Goal: Information Seeking & Learning: Learn about a topic

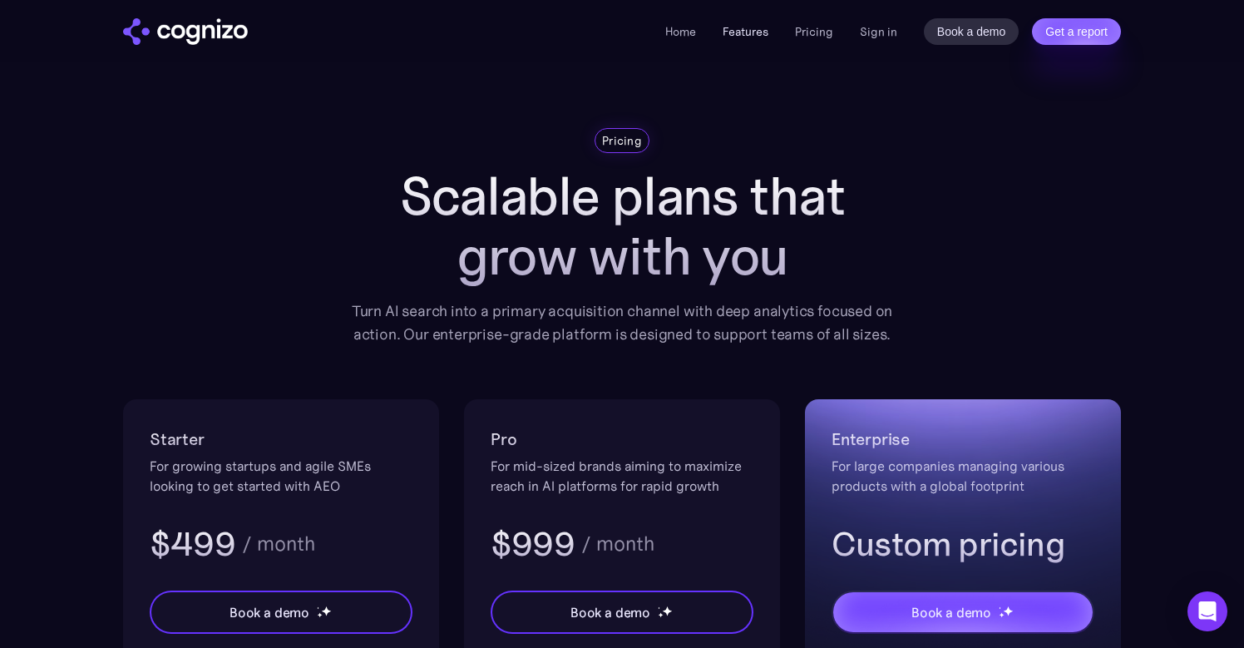
click at [752, 34] on link "Features" at bounding box center [746, 31] width 46 height 15
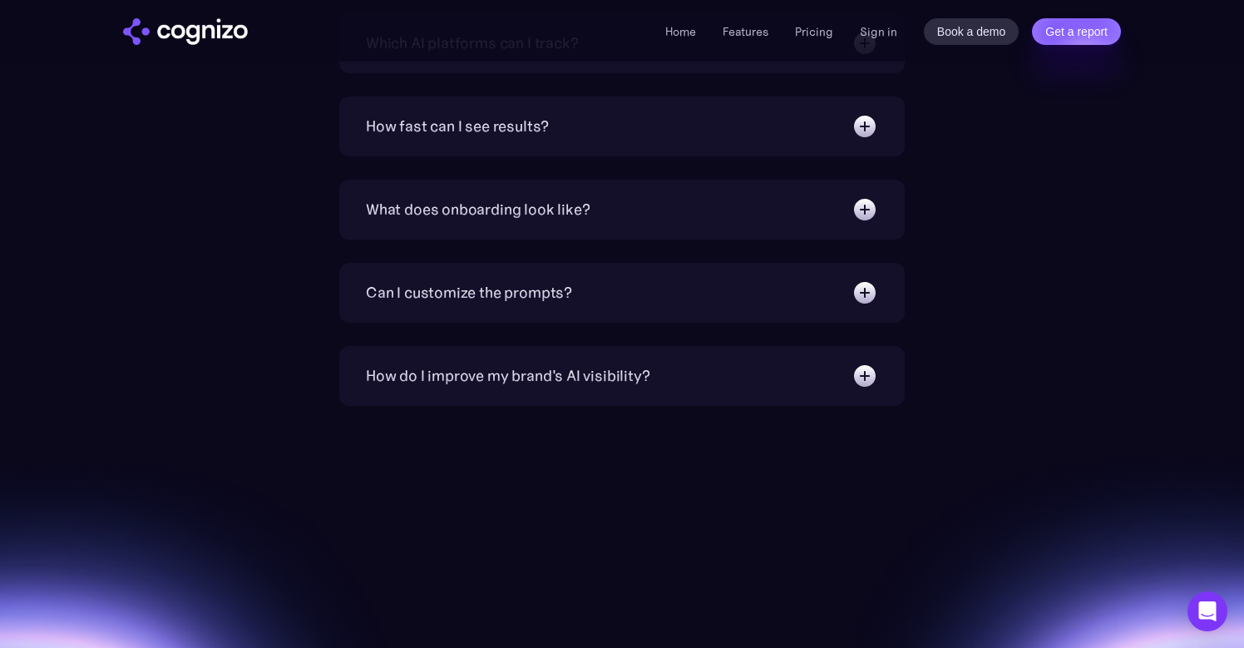
scroll to position [6056, 0]
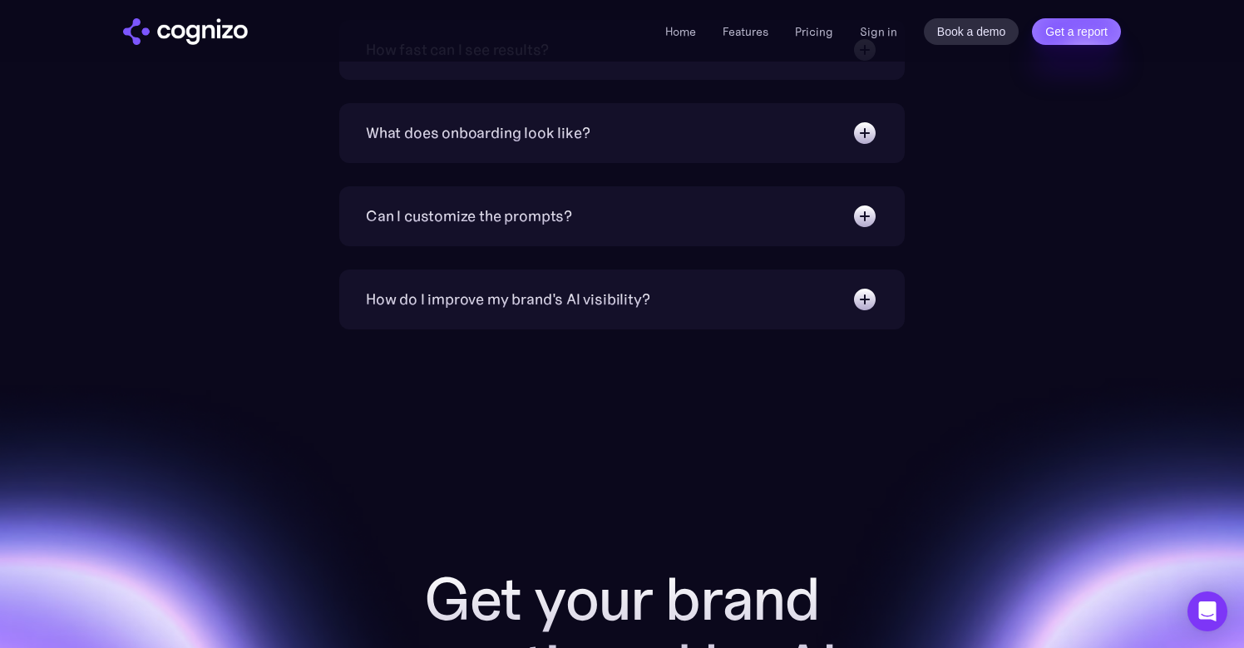
click at [437, 295] on div "How do I improve my brand's AI visibility?" at bounding box center [508, 299] width 284 height 23
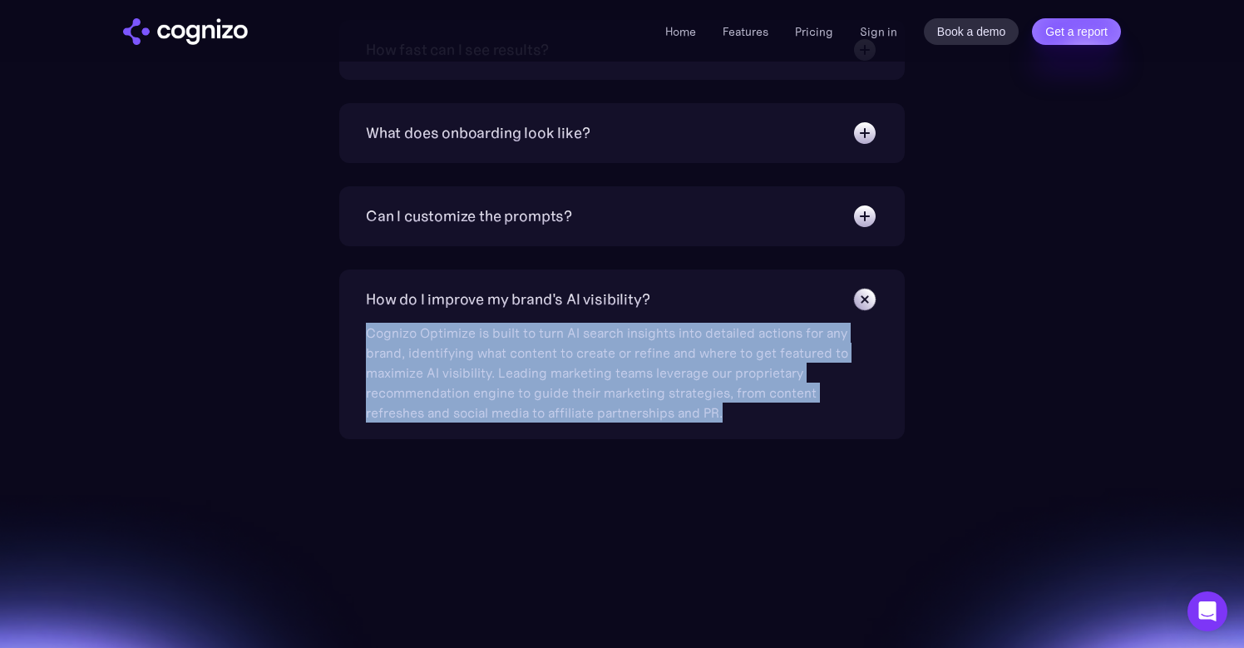
drag, startPoint x: 362, startPoint y: 324, endPoint x: 766, endPoint y: 412, distance: 413.5
click at [766, 412] on div "How do I improve my brand's AI visibility? Cognizo Optimize is built to turn AI…" at bounding box center [622, 354] width 566 height 170
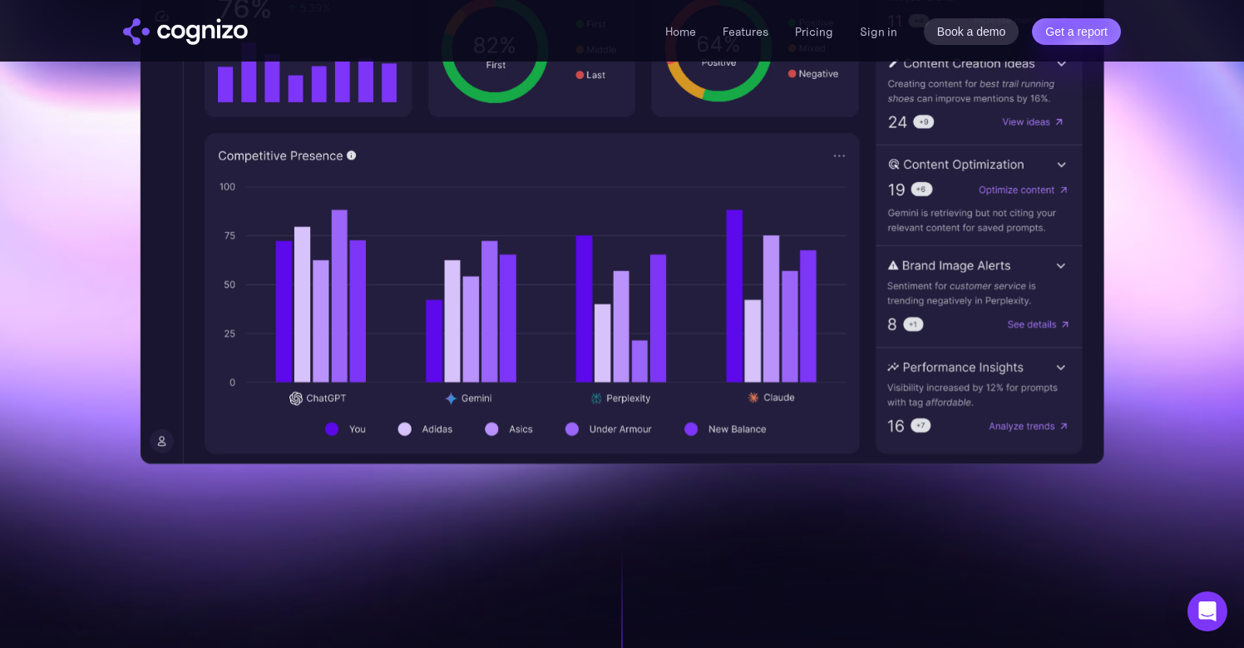
scroll to position [717, 0]
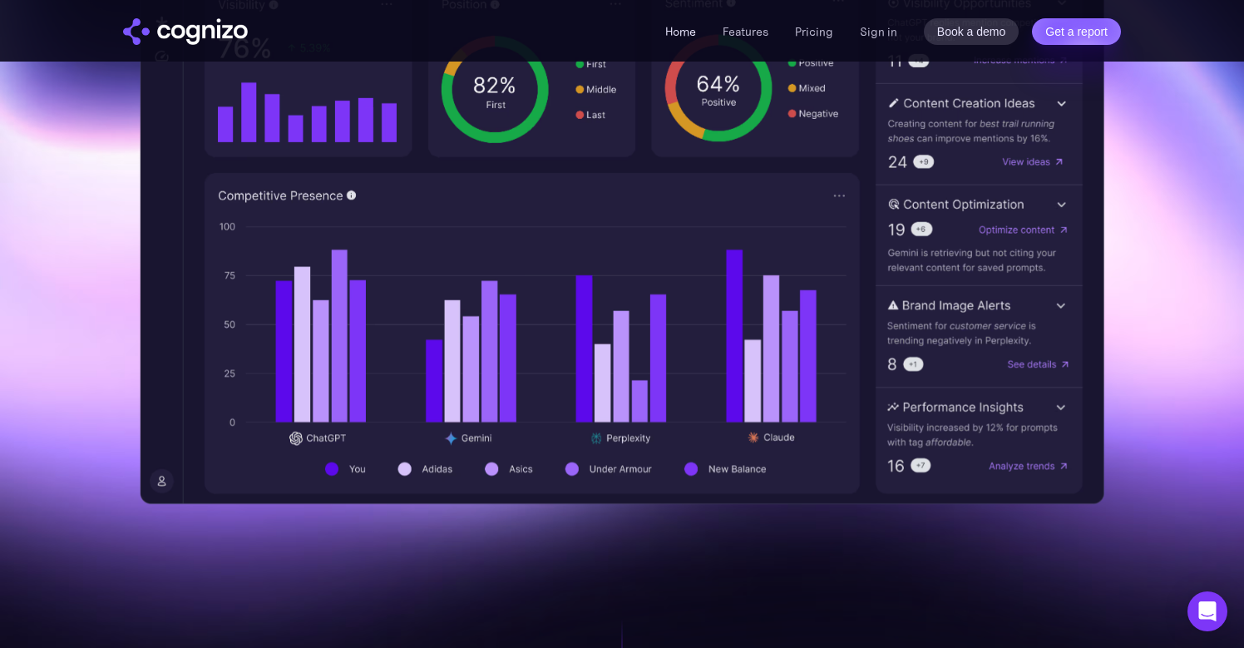
click at [677, 27] on link "Home" at bounding box center [680, 31] width 31 height 15
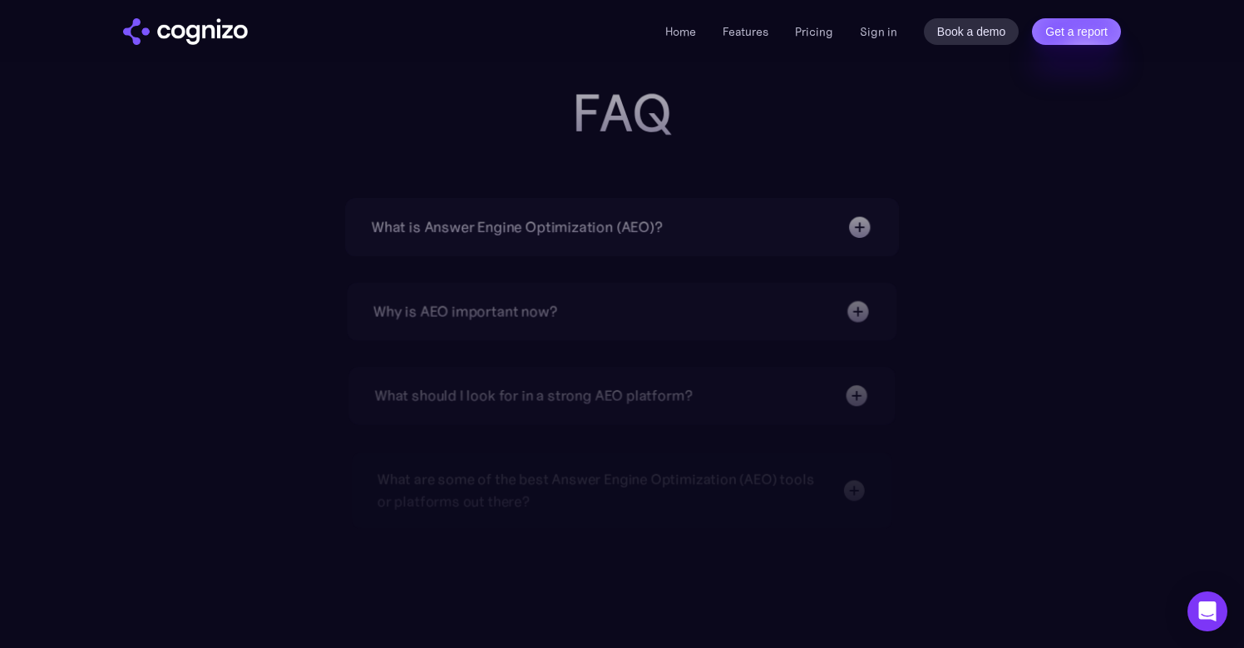
scroll to position [5286, 0]
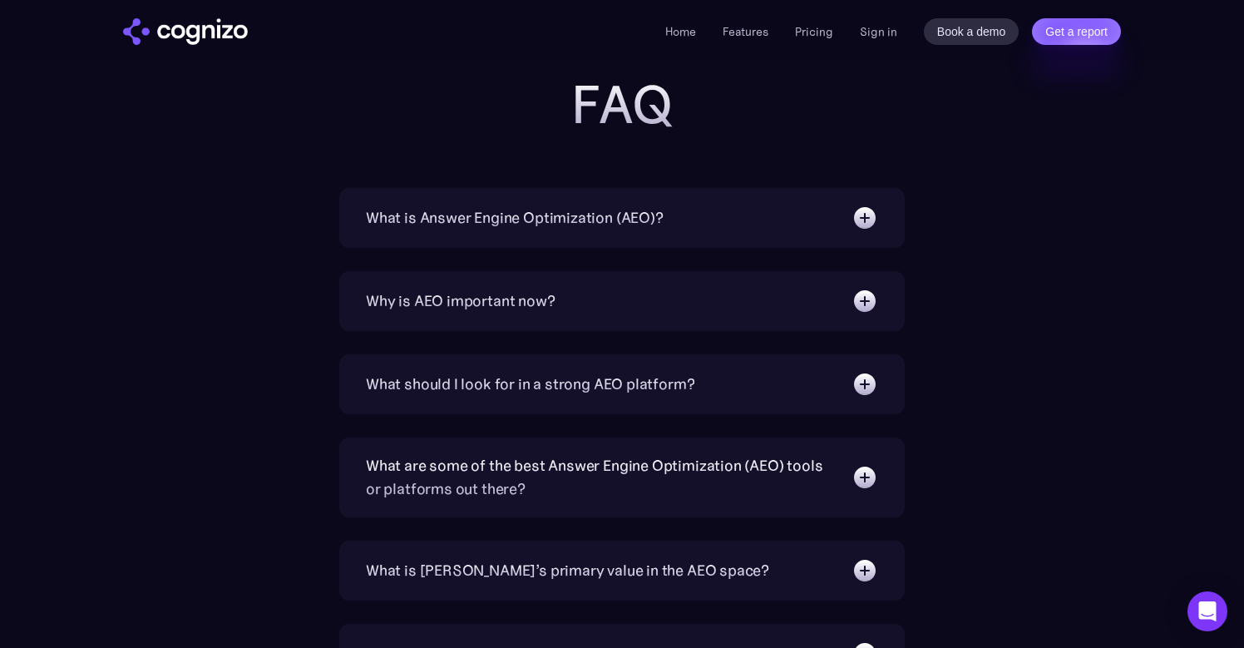
click at [1096, 0] on div "Home Features Pricing Book a demo Get a report Sign in Book a demo Get a report" at bounding box center [622, 31] width 1198 height 62
